Goal: Task Accomplishment & Management: Use online tool/utility

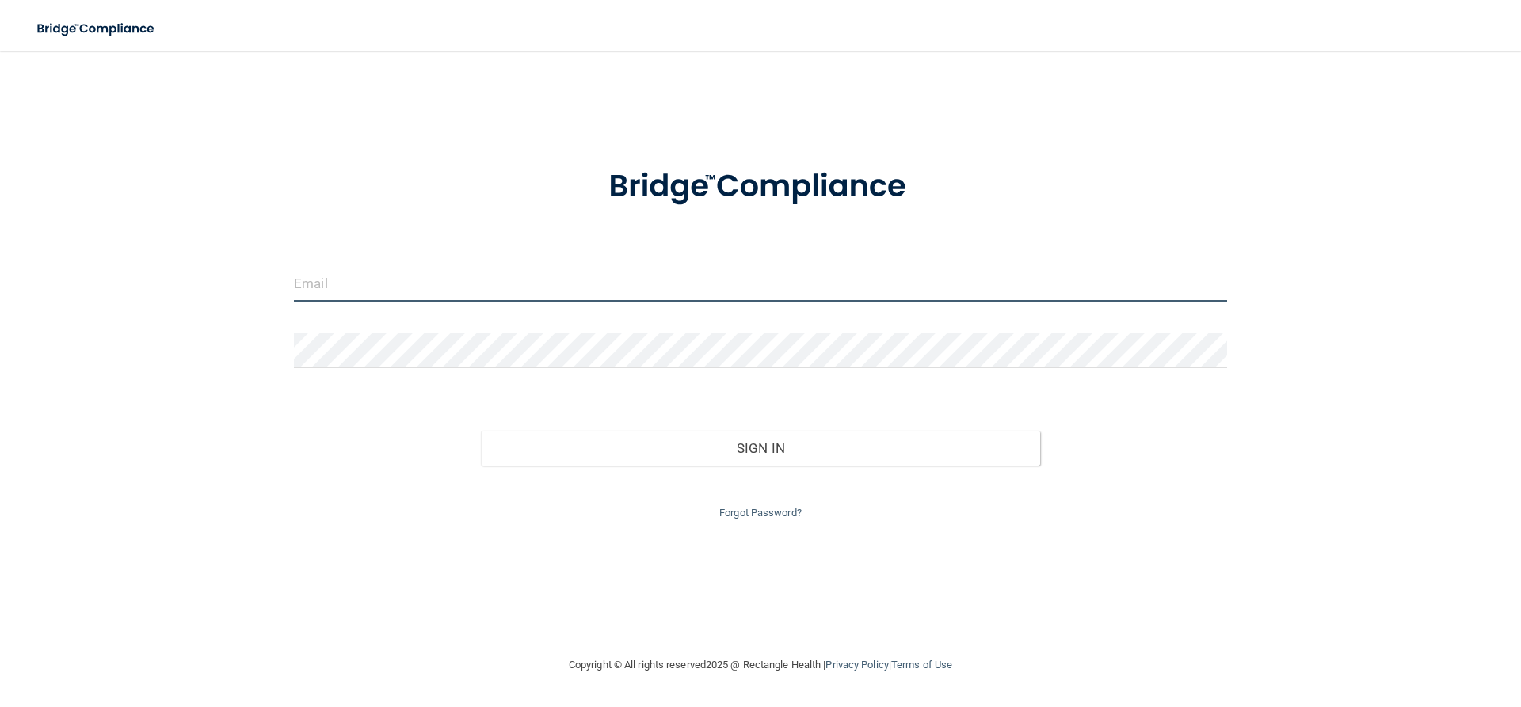
click at [429, 299] on input "email" at bounding box center [760, 284] width 933 height 36
drag, startPoint x: 455, startPoint y: 282, endPoint x: 283, endPoint y: 280, distance: 171.9
click at [283, 280] on div "[EMAIL_ADDRESS][DOMAIN_NAME]" at bounding box center [760, 290] width 957 height 48
type input "[EMAIL_ADDRESS][DOMAIN_NAME]"
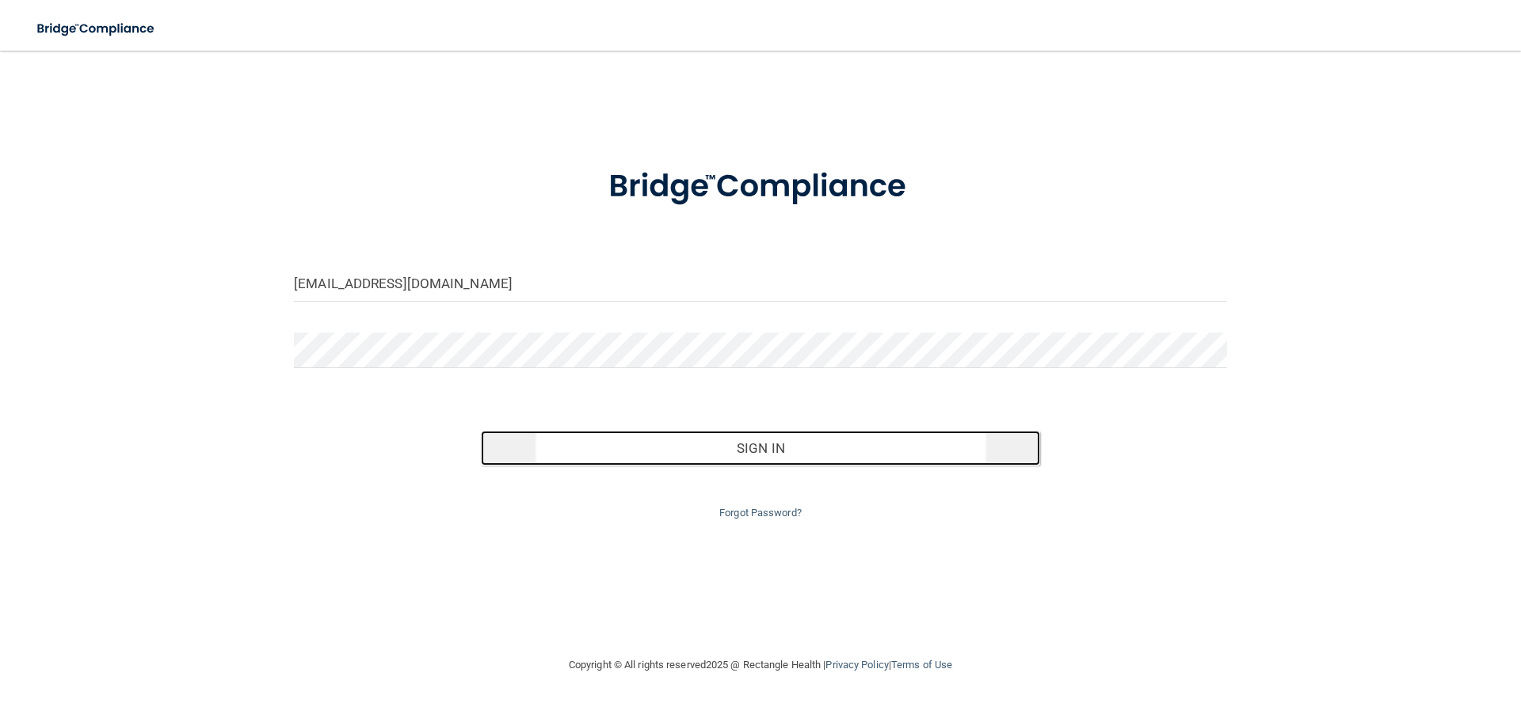
click at [723, 442] on button "Sign In" at bounding box center [761, 448] width 560 height 35
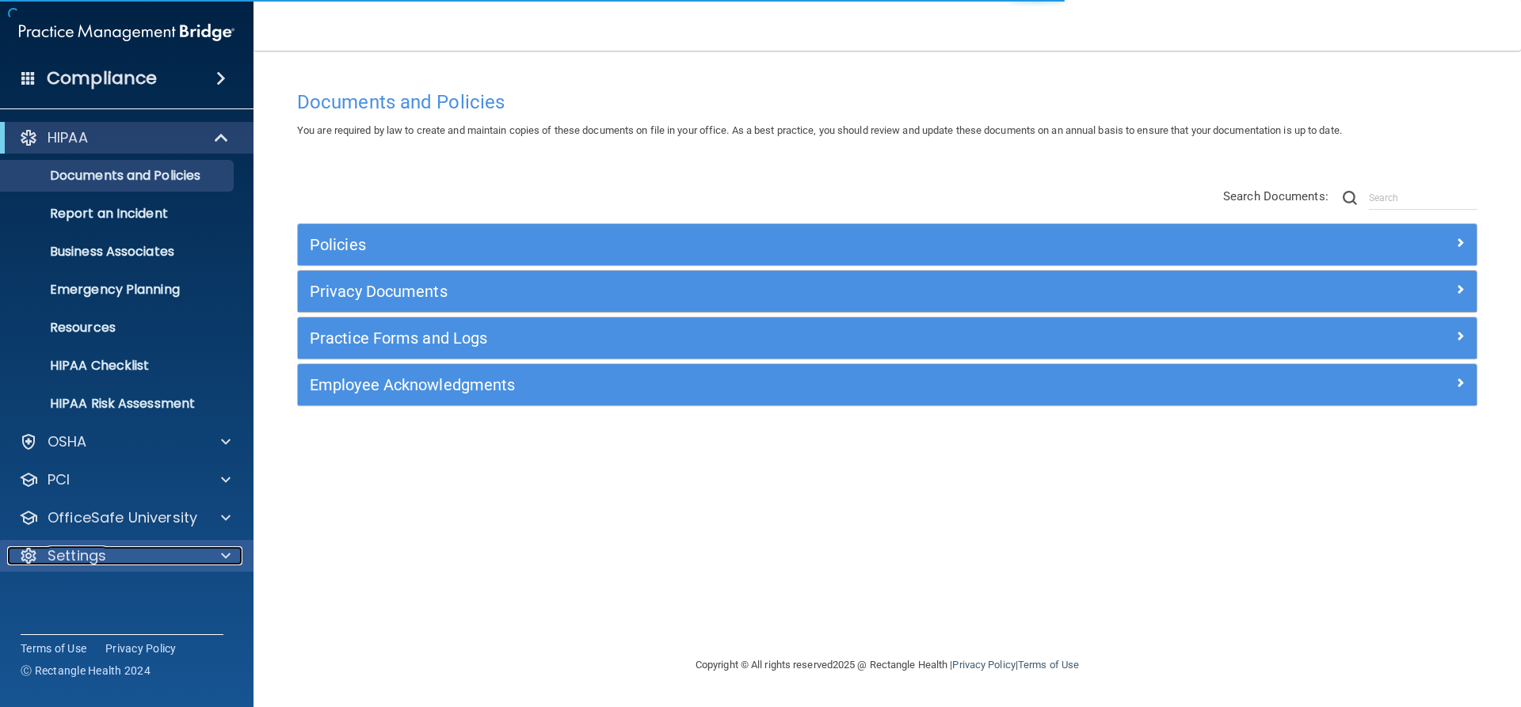
click at [219, 553] on div at bounding box center [224, 556] width 40 height 19
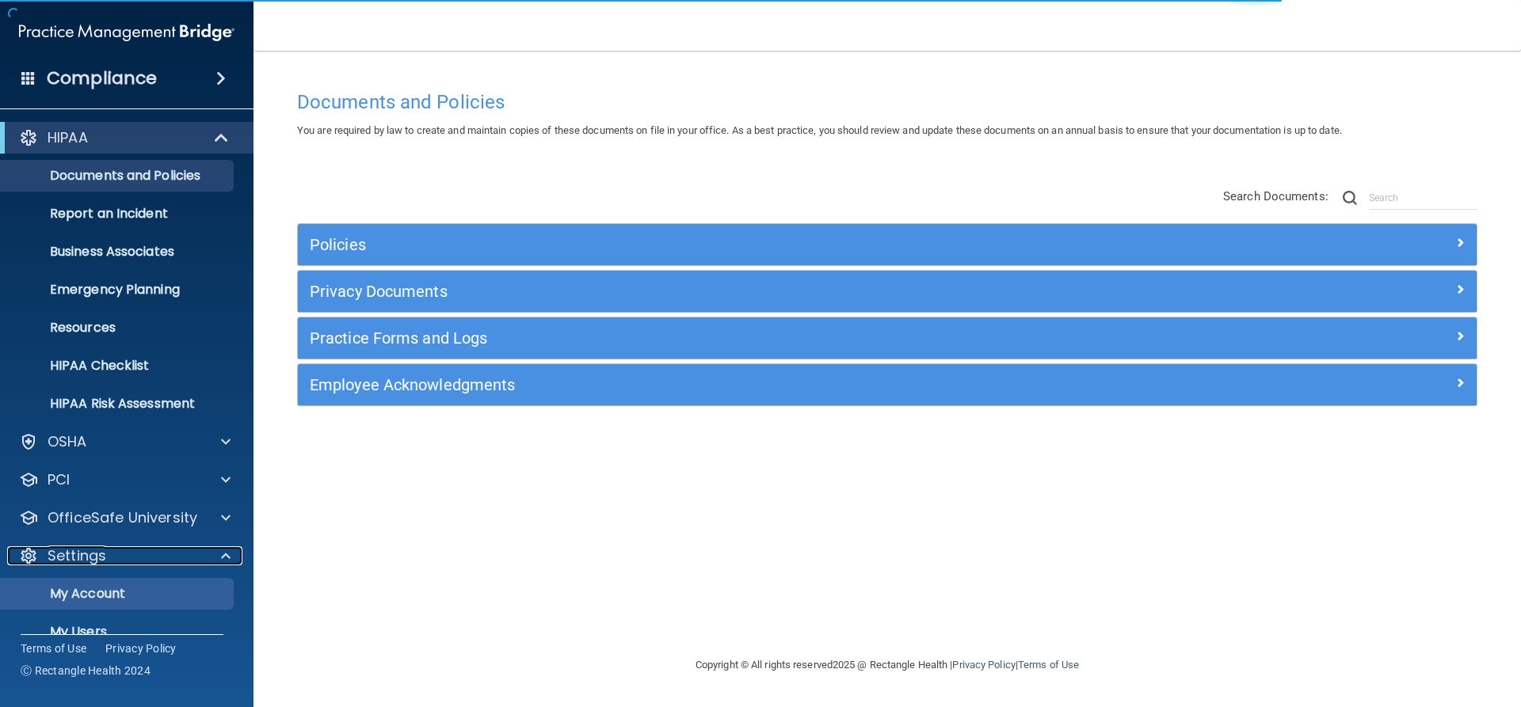
scroll to position [102, 0]
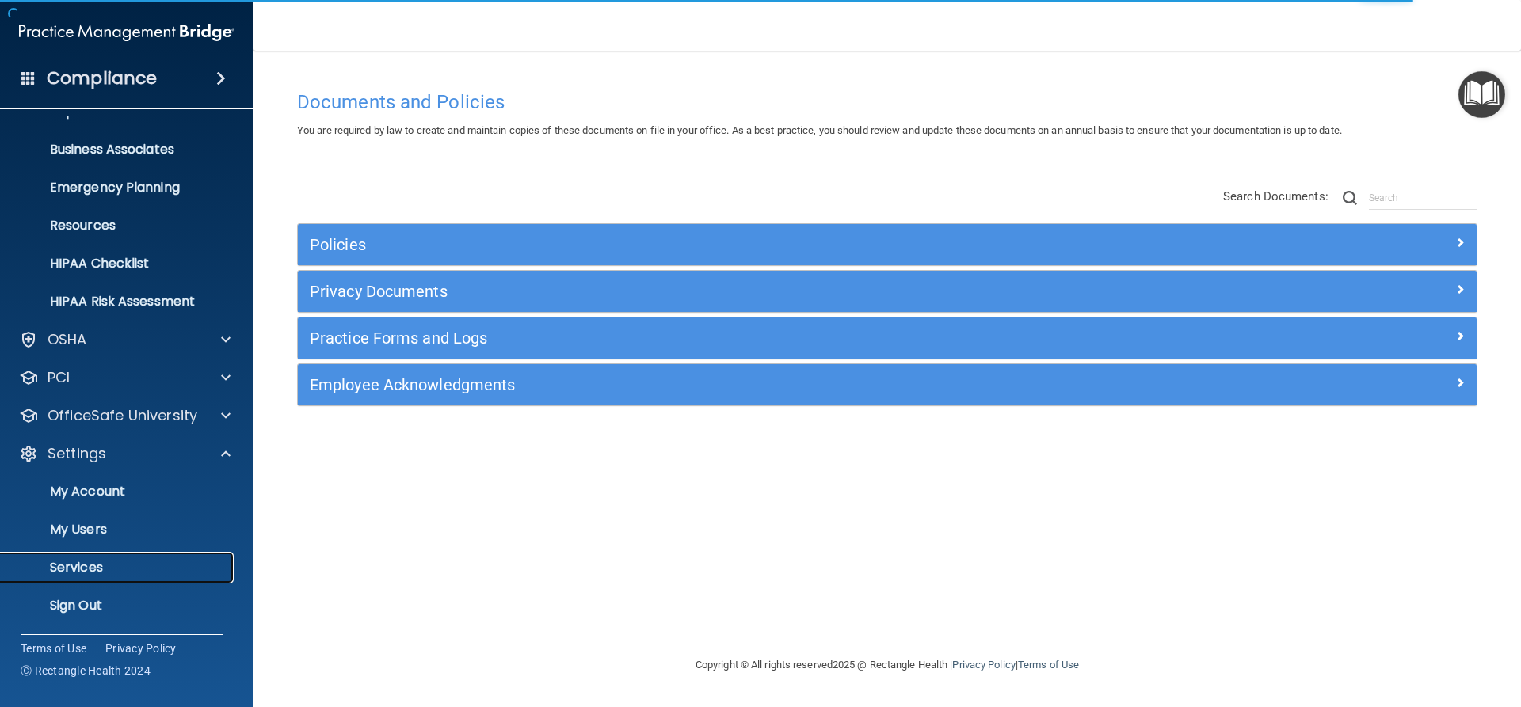
click at [90, 563] on p "Services" at bounding box center [118, 568] width 216 height 16
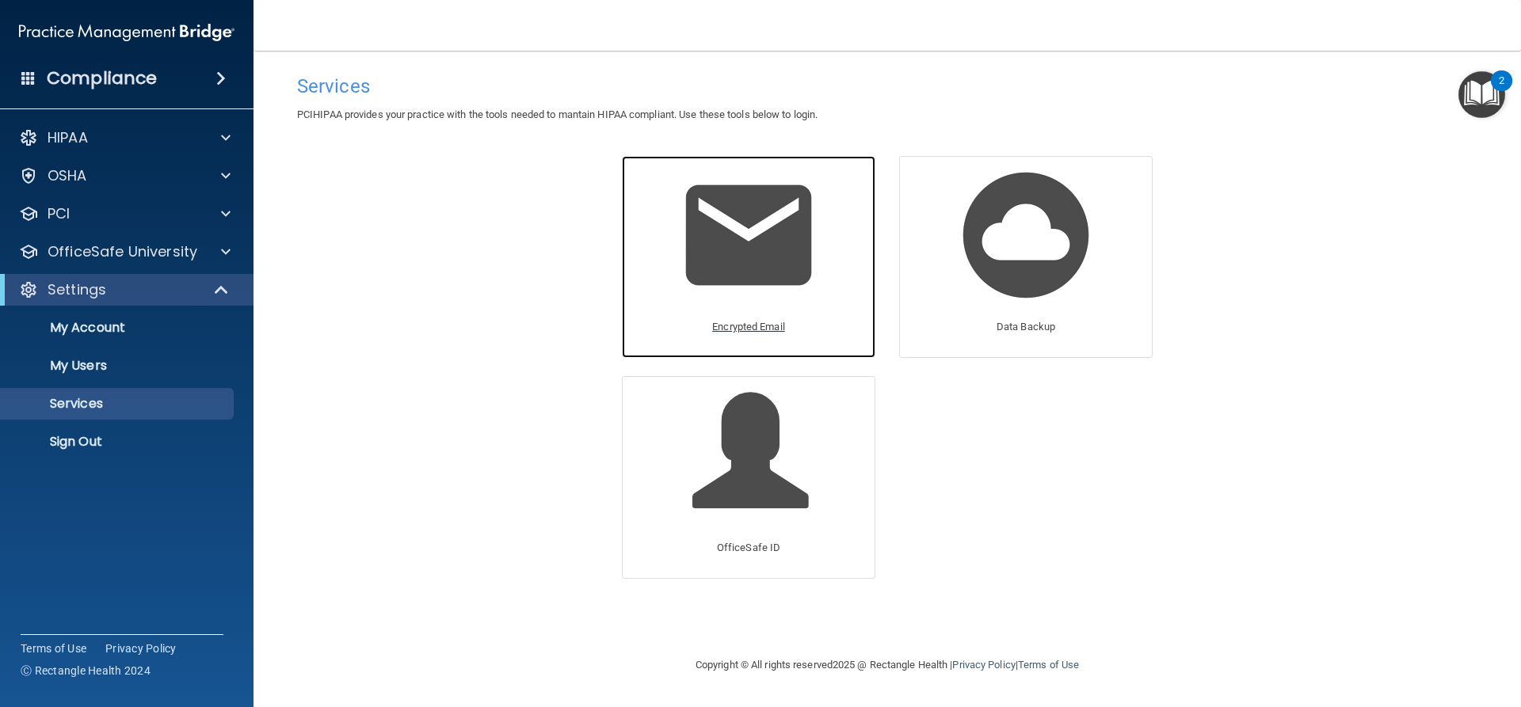
click at [749, 326] on p "Encrypted Email" at bounding box center [748, 327] width 73 height 19
